Goal: Task Accomplishment & Management: Use online tool/utility

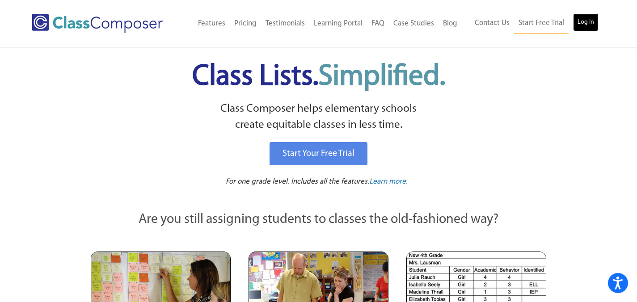
click at [592, 21] on link "Log In" at bounding box center [585, 22] width 25 height 18
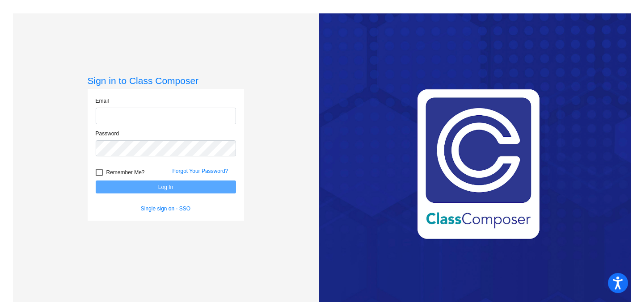
type input "[EMAIL_ADDRESS][DOMAIN_NAME]"
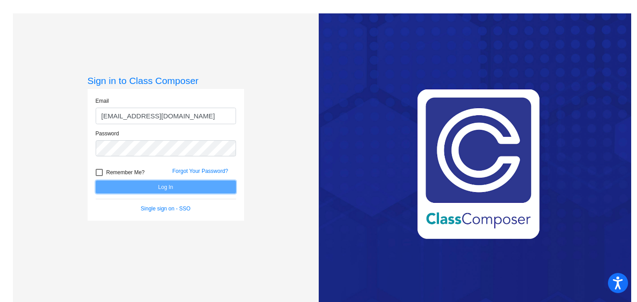
click at [174, 190] on button "Log In" at bounding box center [166, 187] width 140 height 13
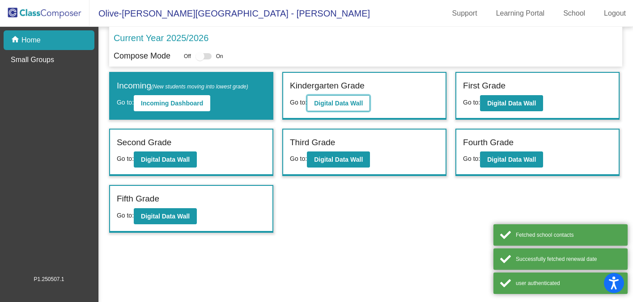
click at [333, 102] on b "Digital Data Wall" at bounding box center [338, 103] width 49 height 7
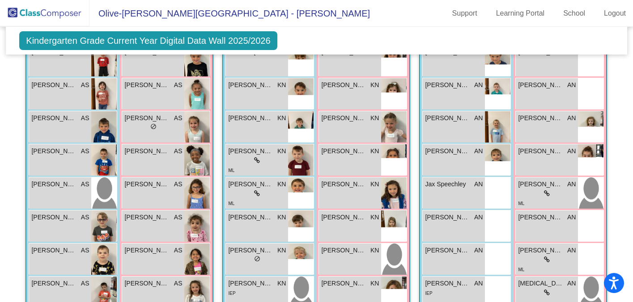
scroll to position [285, 0]
